Goal: Find specific page/section: Find specific page/section

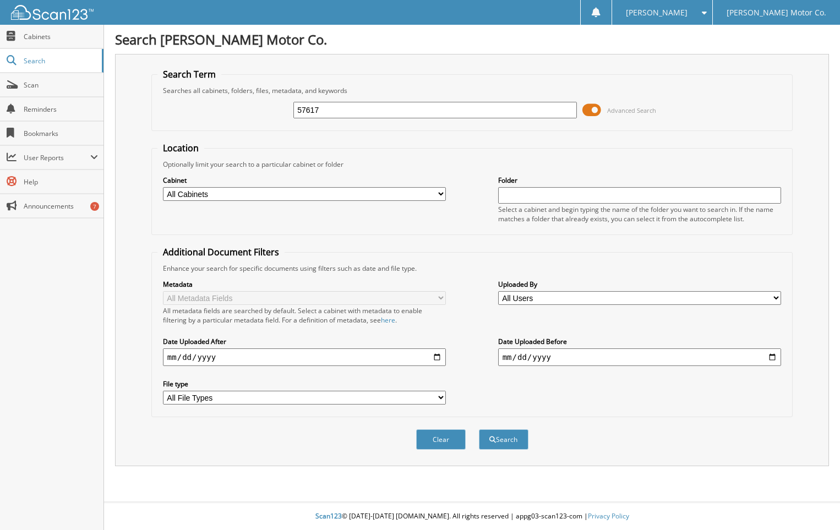
type input "57617"
click at [479, 430] on button "Search" at bounding box center [504, 440] width 50 height 20
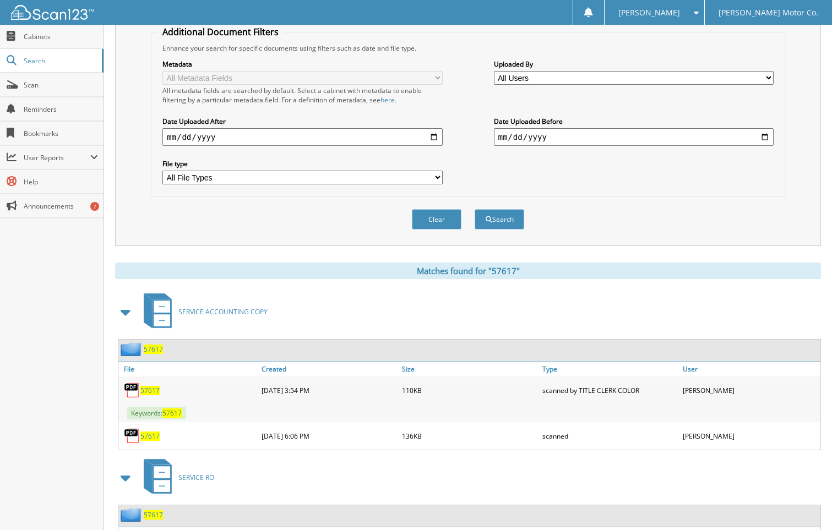
scroll to position [385, 0]
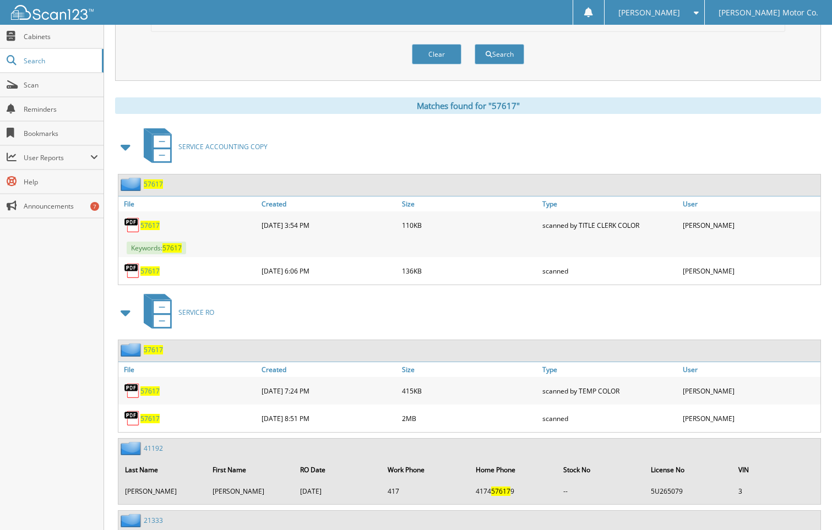
click at [156, 420] on span "57617" at bounding box center [149, 418] width 19 height 9
